Goal: Entertainment & Leisure: Consume media (video, audio)

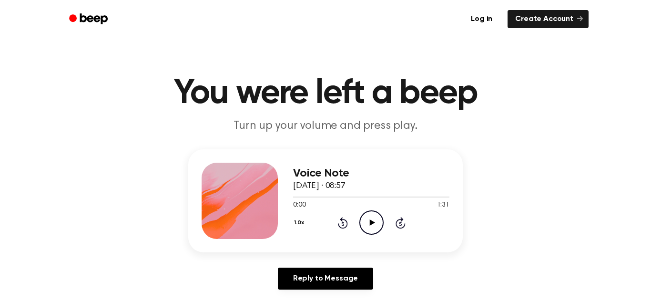
click at [378, 225] on icon "Play Audio" at bounding box center [371, 222] width 24 height 24
click at [343, 225] on icon at bounding box center [342, 224] width 2 height 4
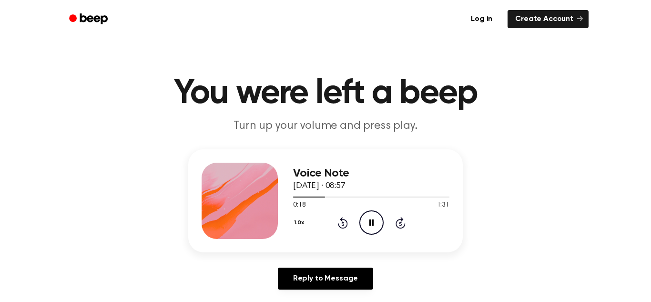
click at [376, 225] on icon "Pause Audio" at bounding box center [371, 222] width 24 height 24
click at [370, 227] on icon "Play Audio" at bounding box center [371, 222] width 24 height 24
click at [371, 228] on icon "Play Audio" at bounding box center [371, 222] width 24 height 24
click at [369, 226] on icon "Play Audio" at bounding box center [371, 222] width 24 height 24
click at [377, 224] on icon "Pause Audio" at bounding box center [371, 222] width 24 height 24
